Goal: Task Accomplishment & Management: Use online tool/utility

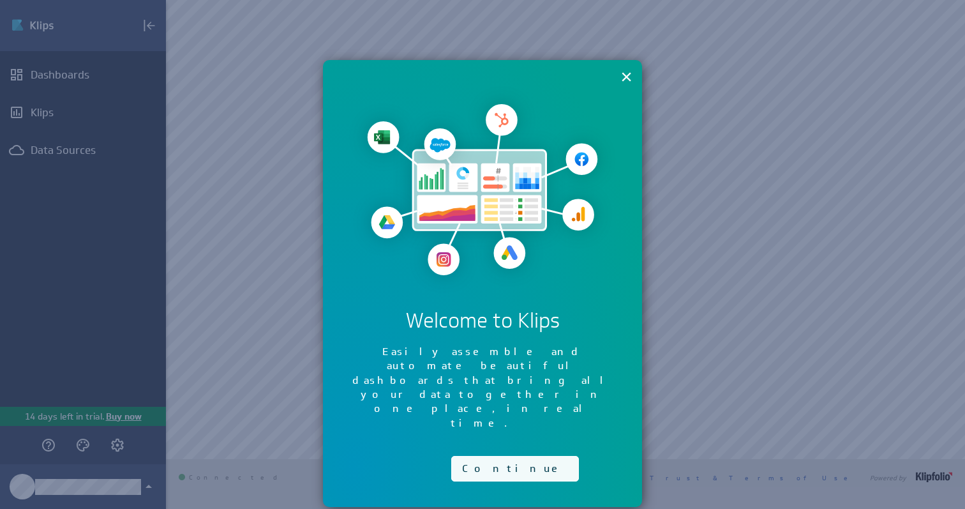
click at [495, 456] on button "Continue" at bounding box center [515, 469] width 128 height 26
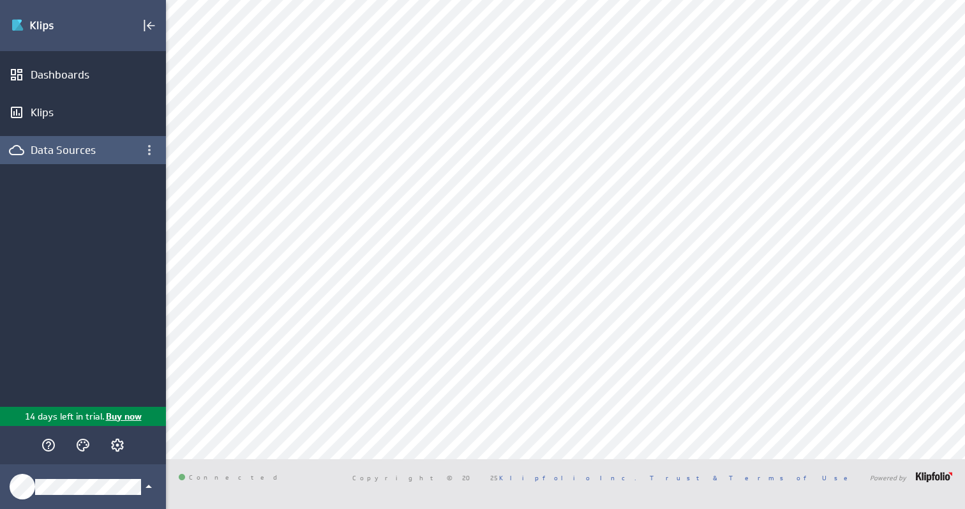
click at [40, 153] on div "Data Sources" at bounding box center [83, 150] width 105 height 14
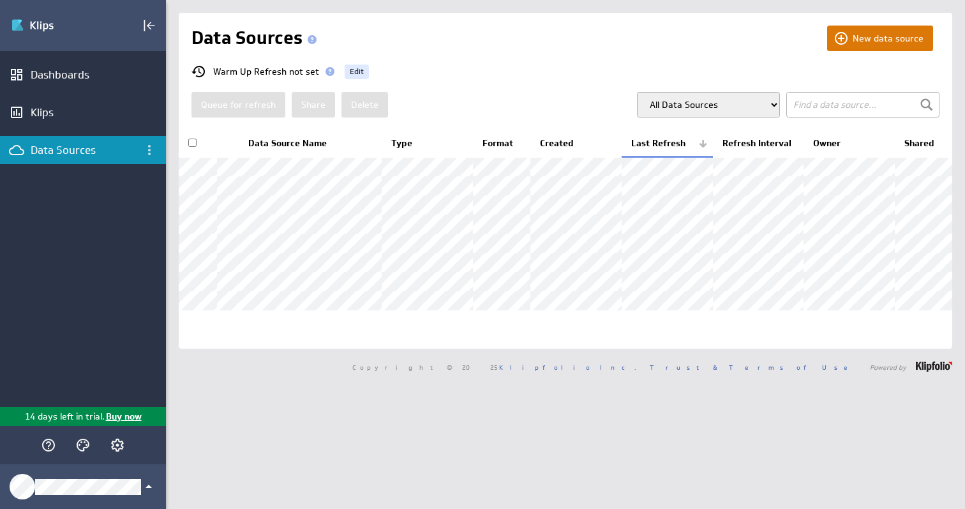
click at [876, 43] on button "New data source" at bounding box center [880, 39] width 106 height 26
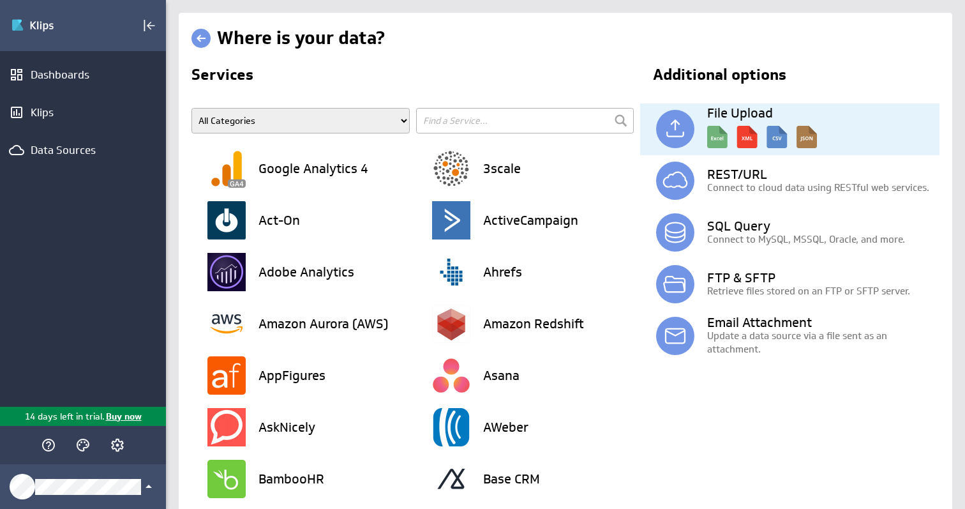
click at [740, 138] on img at bounding box center [762, 133] width 110 height 29
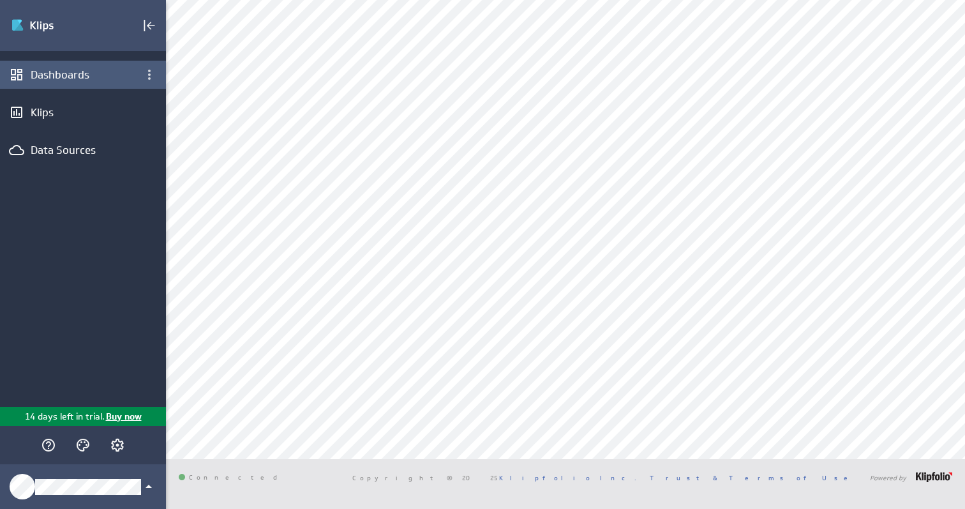
click at [61, 82] on div "Dashboards" at bounding box center [83, 75] width 166 height 28
